Goal: Information Seeking & Learning: Learn about a topic

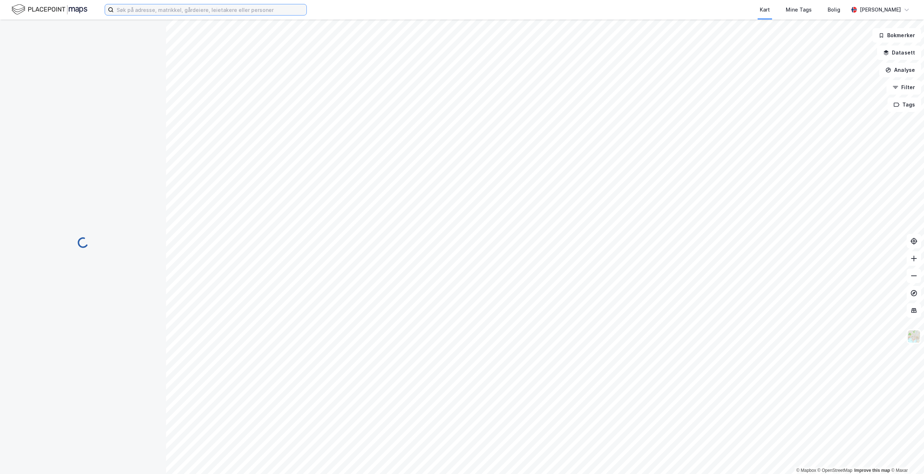
click at [179, 10] on input at bounding box center [210, 9] width 193 height 11
